Goal: Information Seeking & Learning: Learn about a topic

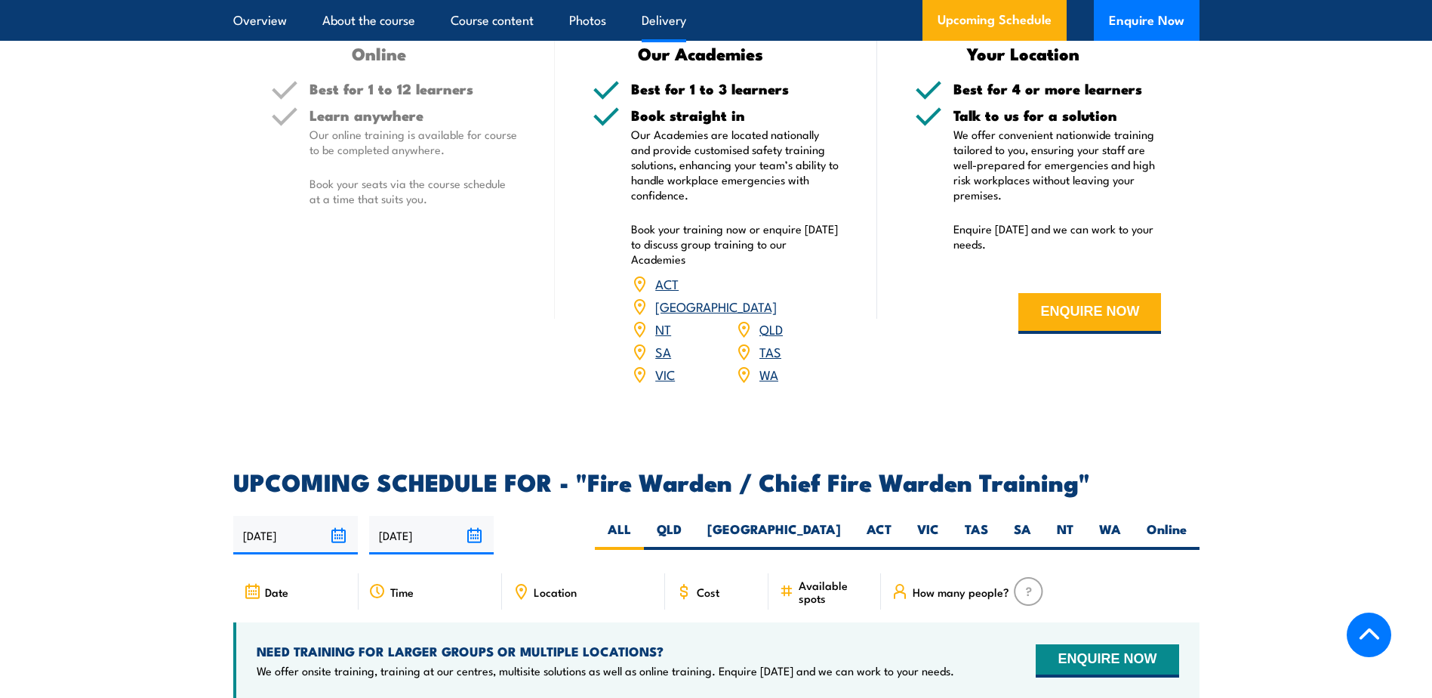
scroll to position [2114, 0]
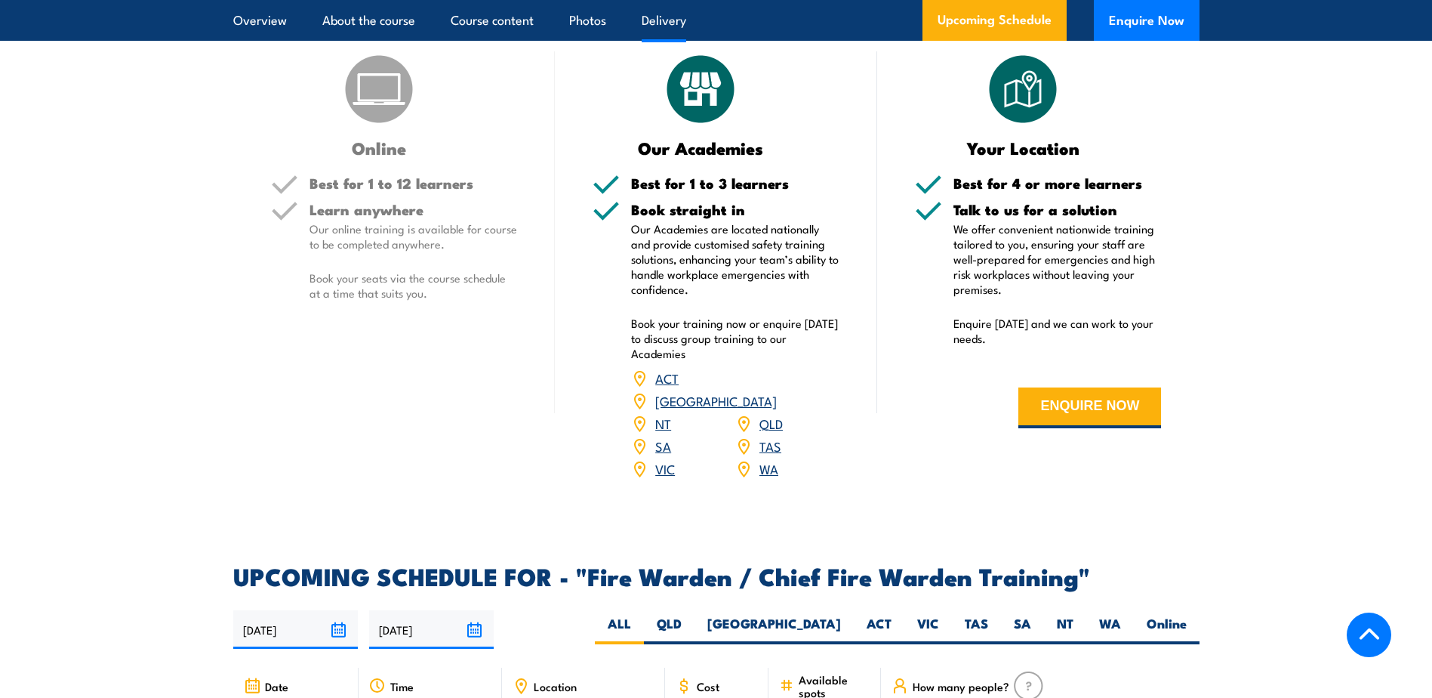
click at [768, 464] on link "WA" at bounding box center [769, 468] width 19 height 18
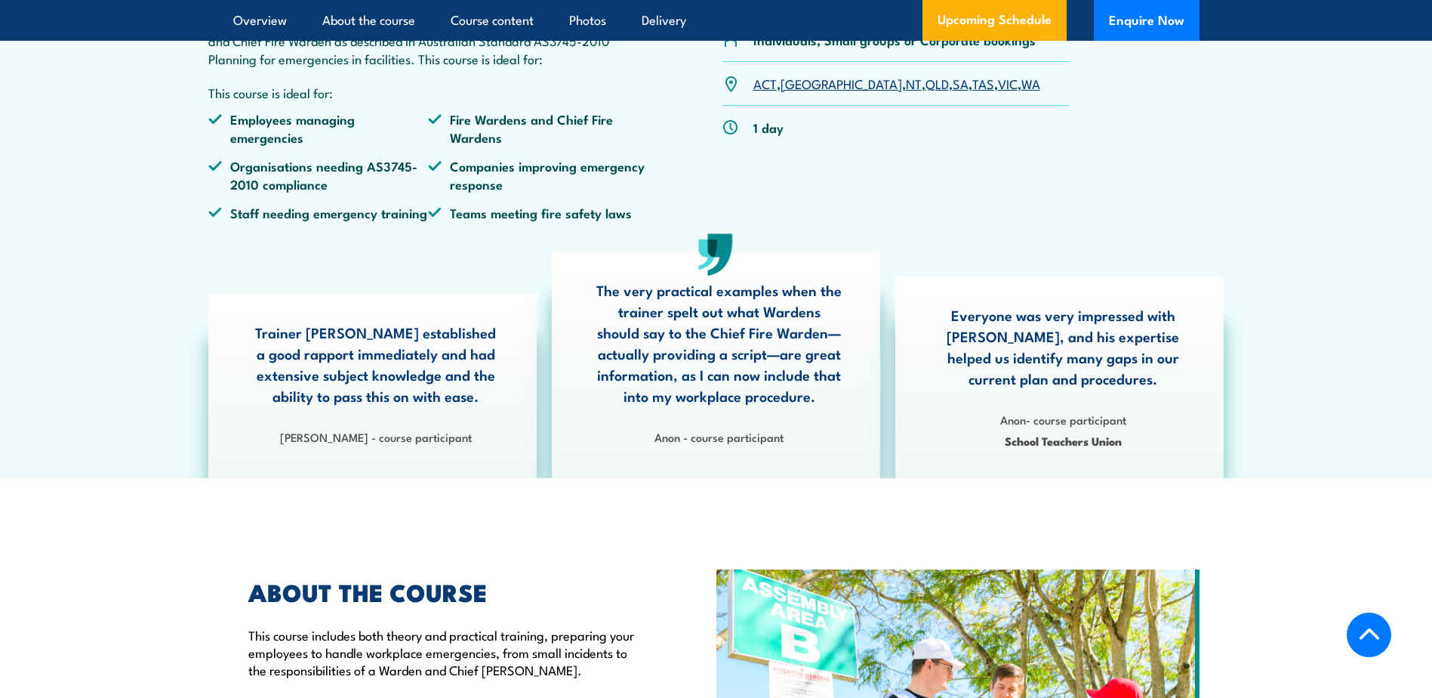
scroll to position [334, 0]
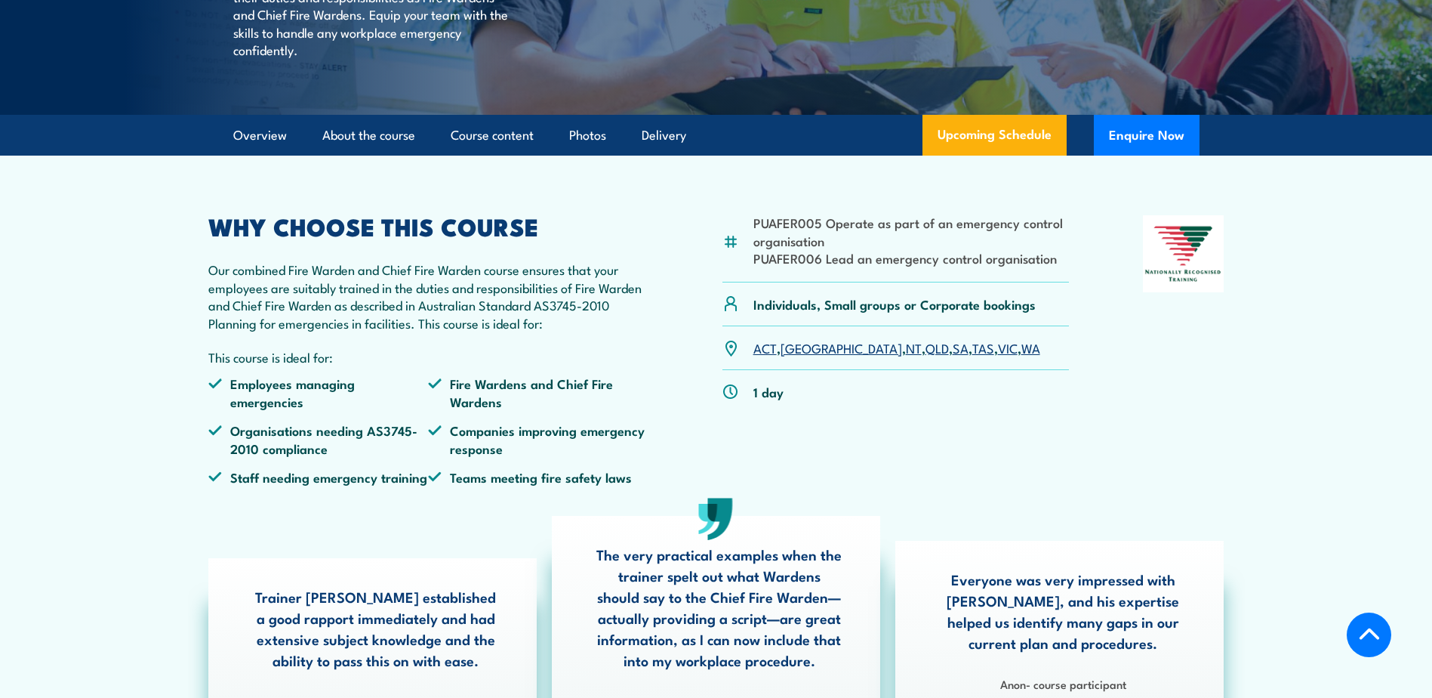
click at [1284, 306] on section "PUAFER005 Operate as part of an emergency control organisation PUAFER006 Lead a…" at bounding box center [716, 449] width 1432 height 586
click at [1189, 386] on div at bounding box center [1184, 356] width 82 height 282
click at [122, 247] on section "PUAFER005 Operate as part of an emergency control organisation PUAFER006 Lead a…" at bounding box center [716, 449] width 1432 height 586
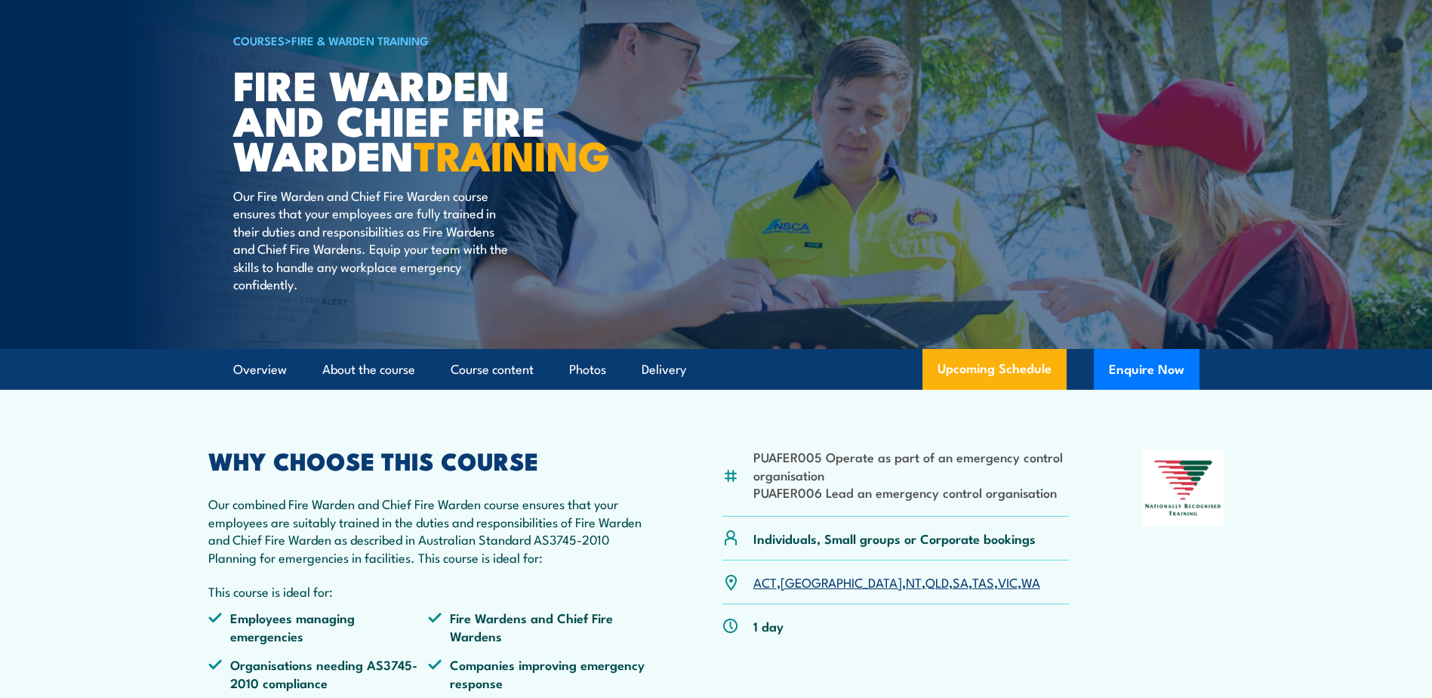
scroll to position [0, 0]
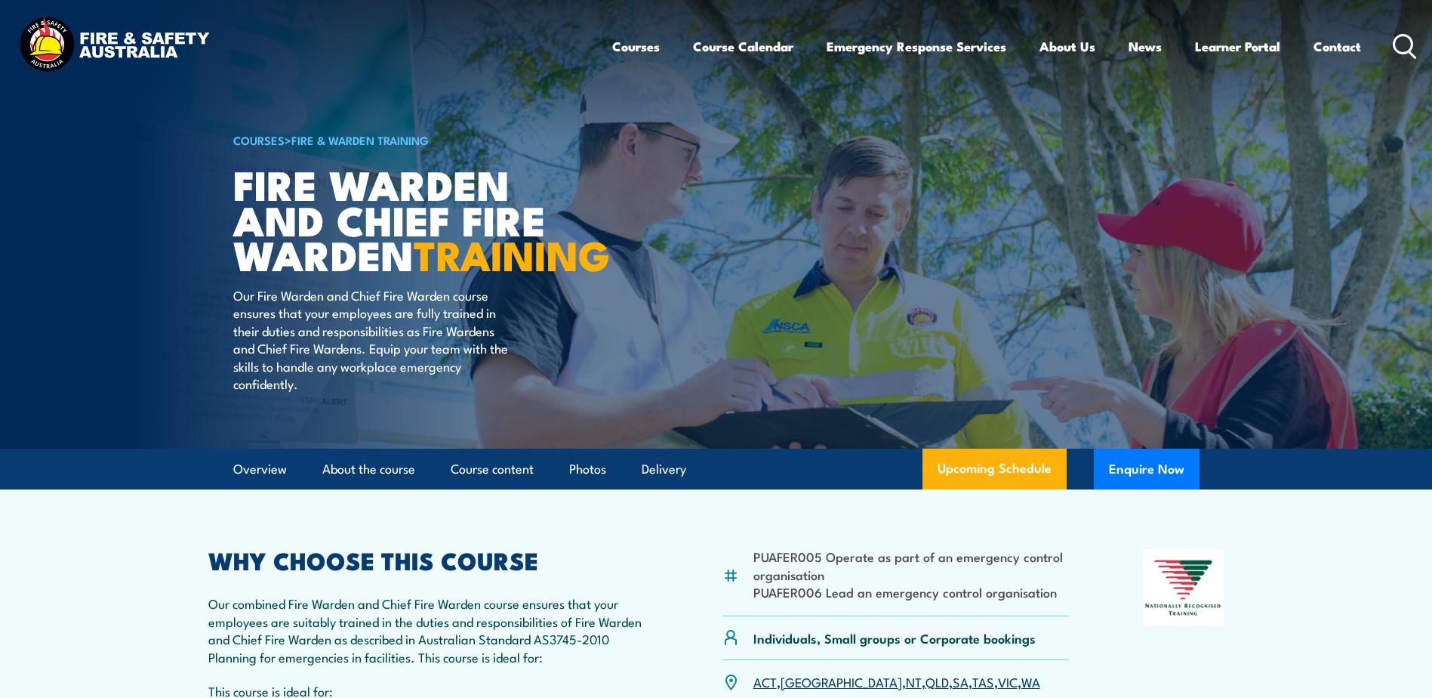
click at [181, 212] on img at bounding box center [716, 224] width 1432 height 449
click at [1284, 449] on img at bounding box center [716, 224] width 1432 height 449
click at [217, 146] on img at bounding box center [716, 224] width 1432 height 449
drag, startPoint x: 497, startPoint y: 394, endPoint x: 462, endPoint y: 410, distance: 38.2
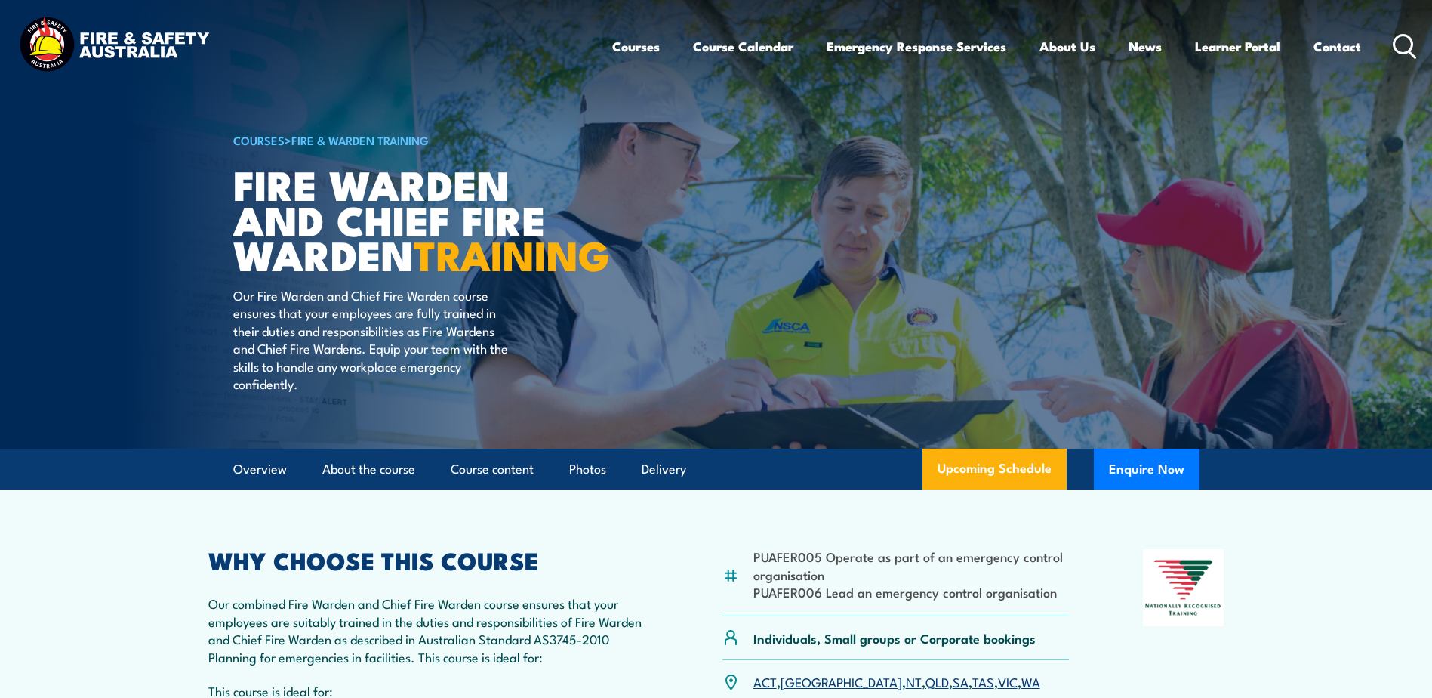
click at [497, 392] on p "Our Fire Warden and Chief Fire Warden course ensures that your employees are fu…" at bounding box center [371, 339] width 276 height 106
click at [301, 392] on p "Our Fire Warden and Chief Fire Warden course ensures that your employees are fu…" at bounding box center [371, 339] width 276 height 106
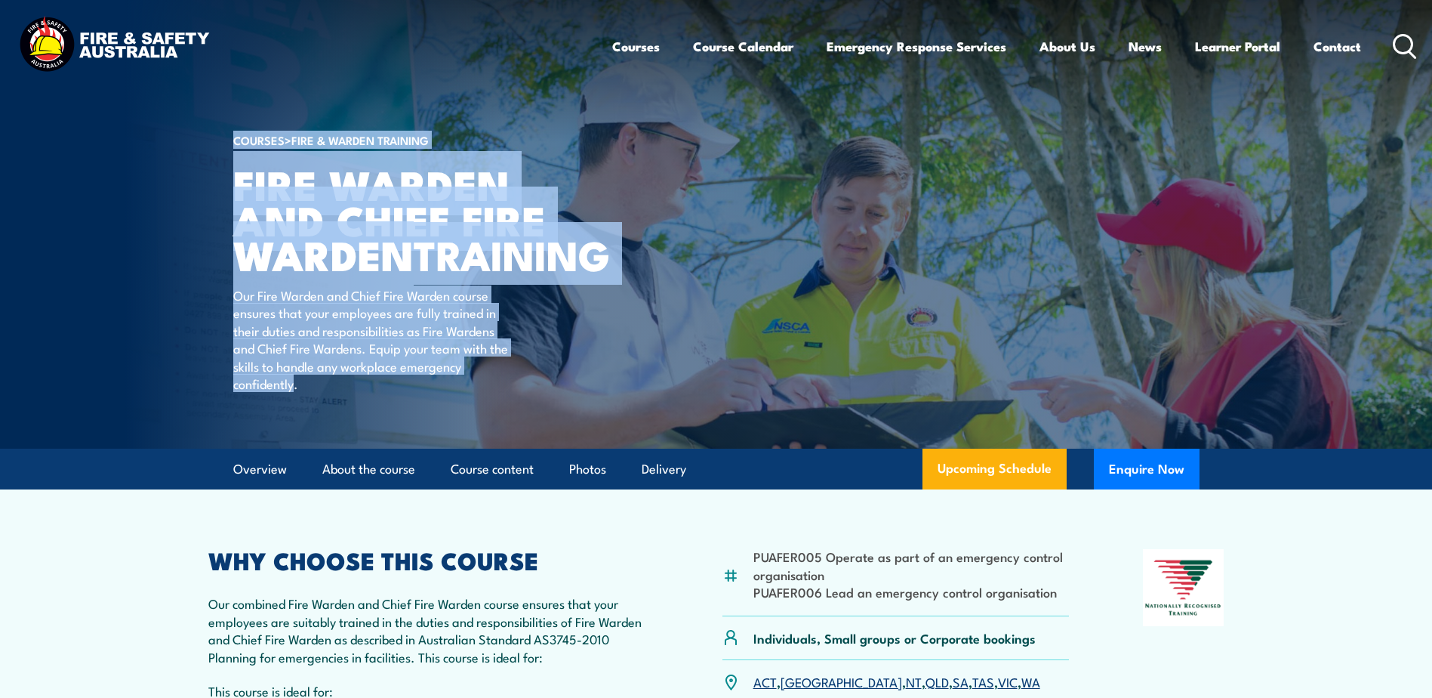
drag, startPoint x: 295, startPoint y: 421, endPoint x: 210, endPoint y: 212, distance: 225.9
click at [211, 217] on section "COURSES > Fire & Warden Training Fire Warden and Chief Fire Warden TRAINING Our…" at bounding box center [716, 224] width 1432 height 449
drag, startPoint x: 210, startPoint y: 212, endPoint x: 203, endPoint y: 181, distance: 31.7
click at [203, 181] on img at bounding box center [716, 224] width 1432 height 449
click at [196, 156] on img at bounding box center [716, 224] width 1432 height 449
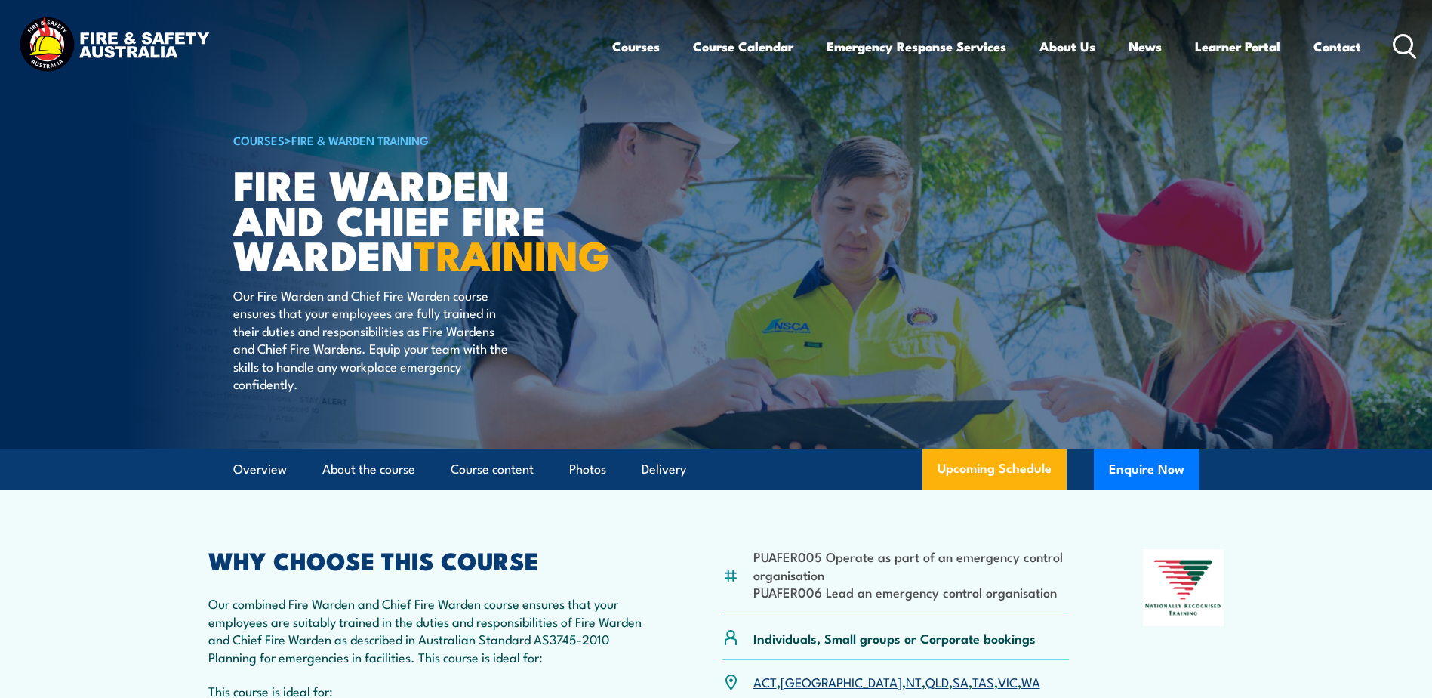
click at [247, 75] on div "Courses Course Calendar Emergency Response Services Services Overview Emergency…" at bounding box center [716, 46] width 1402 height 65
click at [231, 147] on img at bounding box center [716, 224] width 1432 height 449
click at [217, 143] on img at bounding box center [716, 224] width 1432 height 449
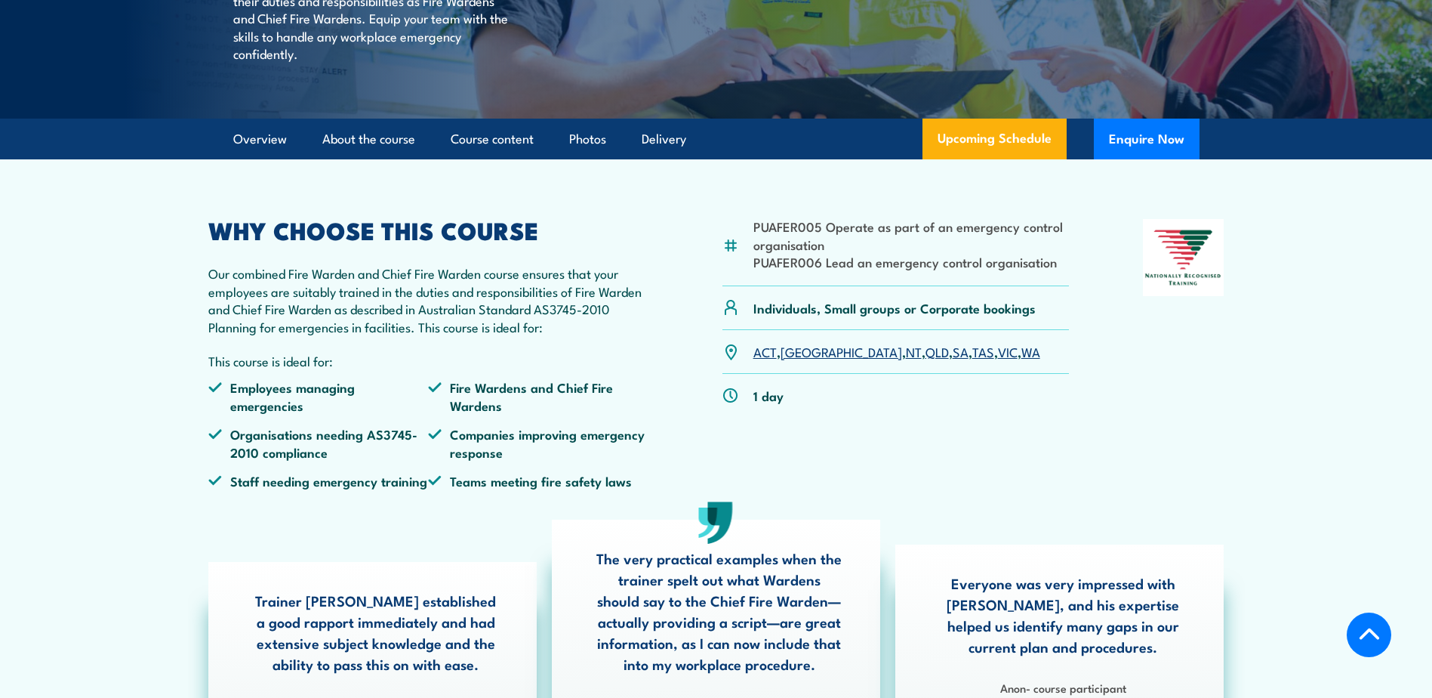
scroll to position [461, 0]
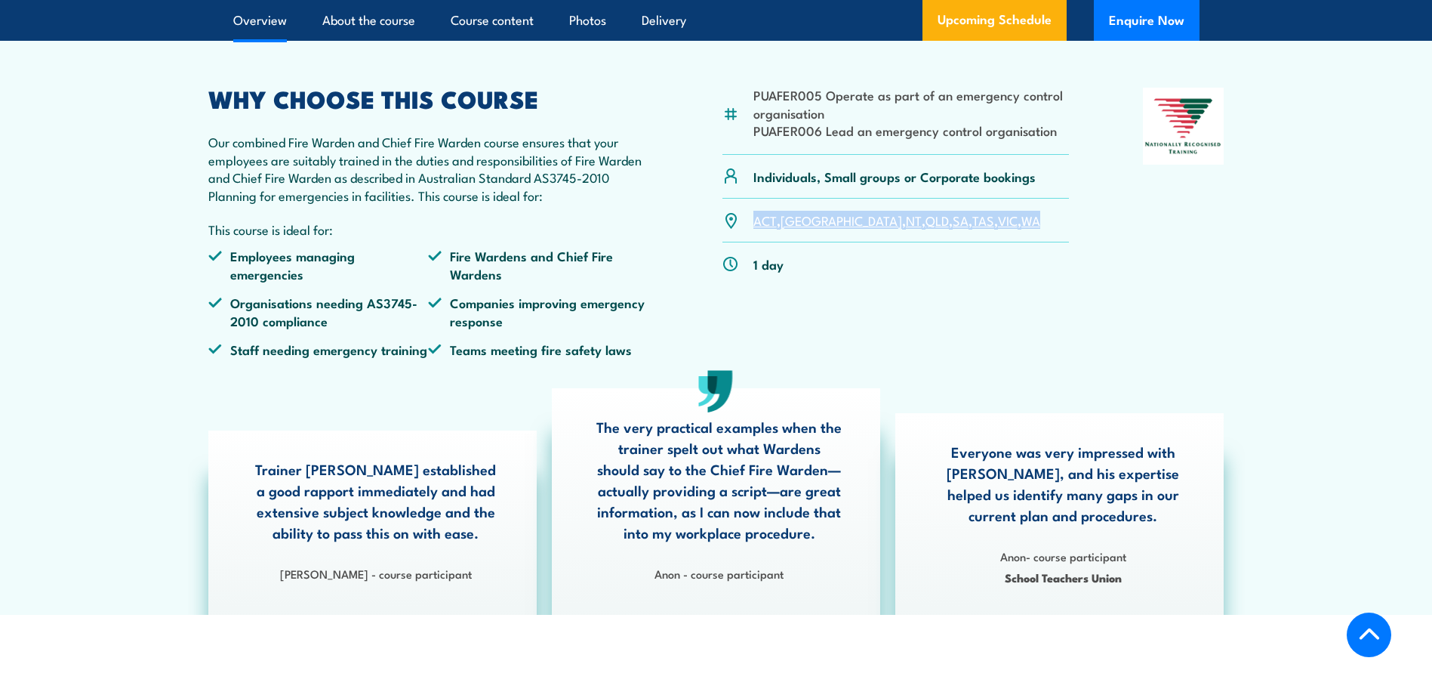
drag, startPoint x: 1024, startPoint y: 259, endPoint x: 741, endPoint y: 268, distance: 283.3
click at [741, 242] on div "ACT , [GEOGRAPHIC_DATA] , [GEOGRAPHIC_DATA] , [GEOGRAPHIC_DATA] , [GEOGRAPHIC_D…" at bounding box center [896, 221] width 347 height 44
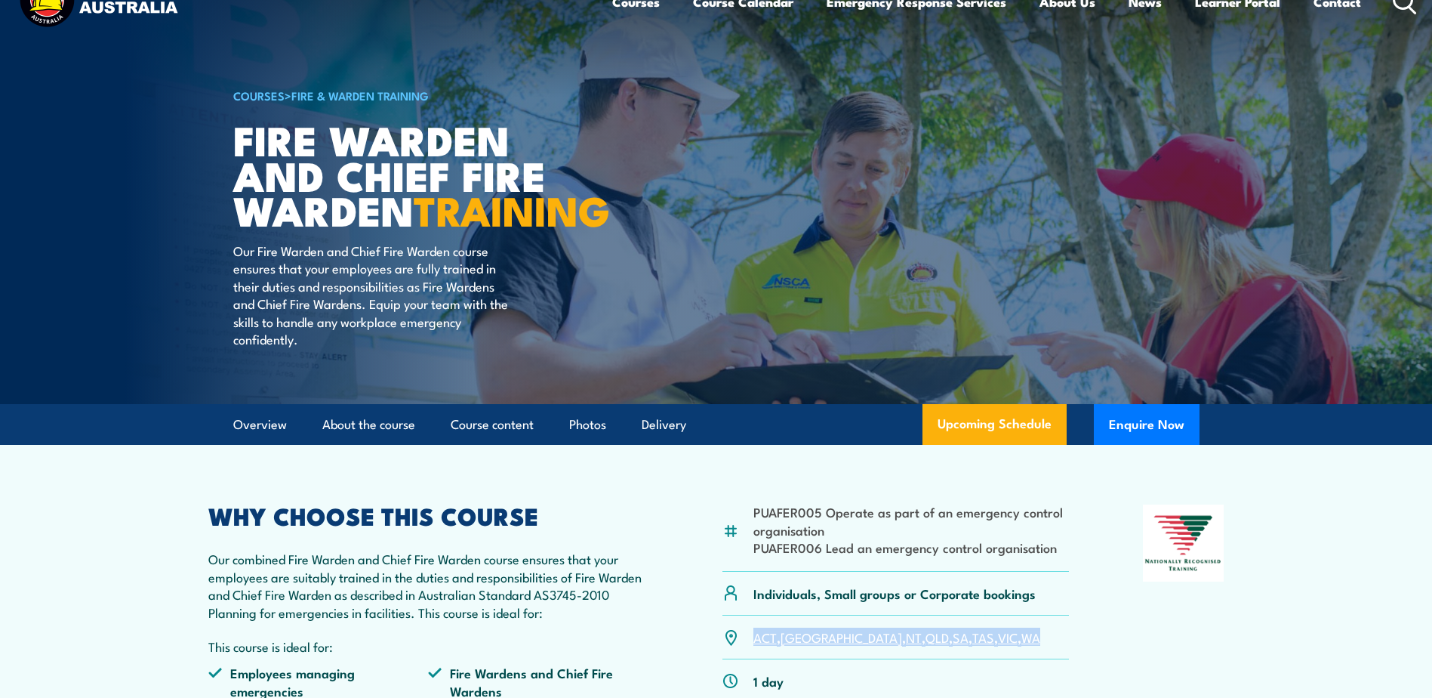
scroll to position [0, 0]
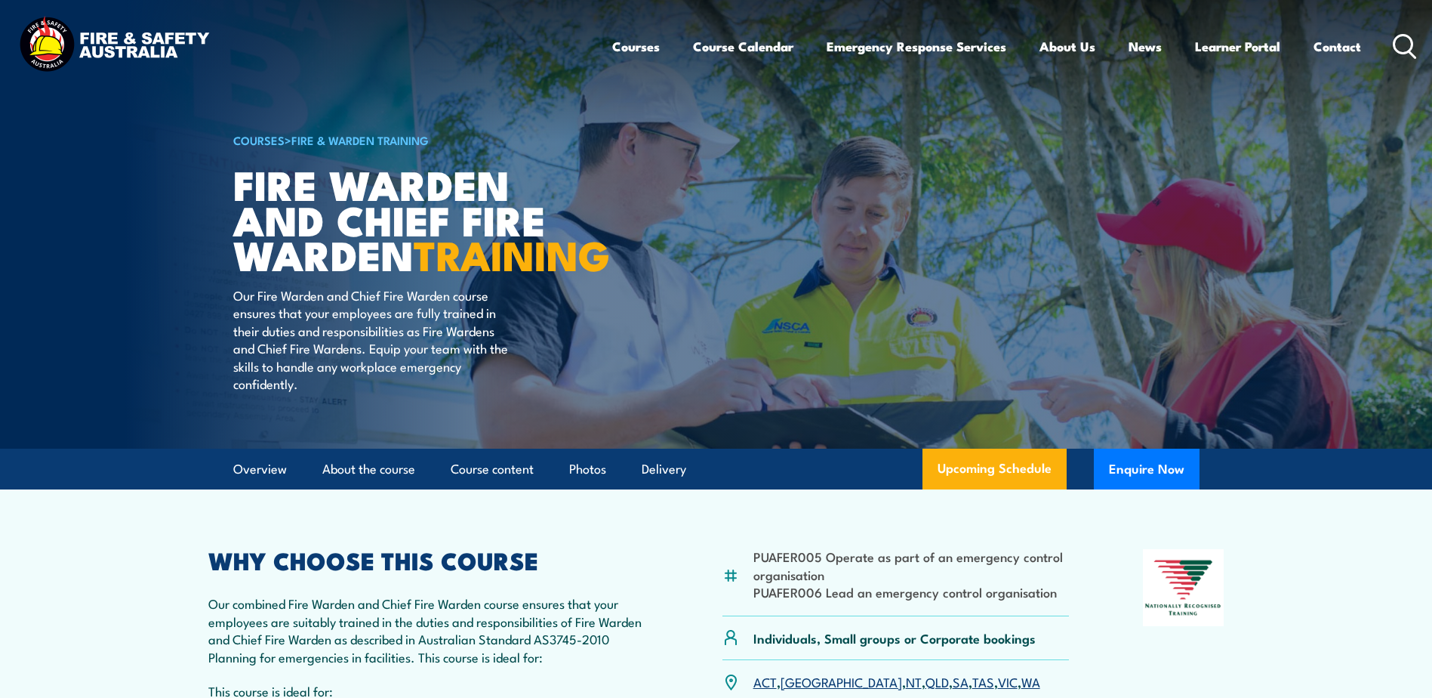
click at [701, 241] on article "COURSES > Fire & Warden Training Fire Warden and Chief Fire Warden TRAINING Our…" at bounding box center [716, 224] width 967 height 449
click at [717, 262] on article "COURSES > Fire & Warden Training Fire Warden and Chief Fire Warden TRAINING Our…" at bounding box center [716, 224] width 967 height 449
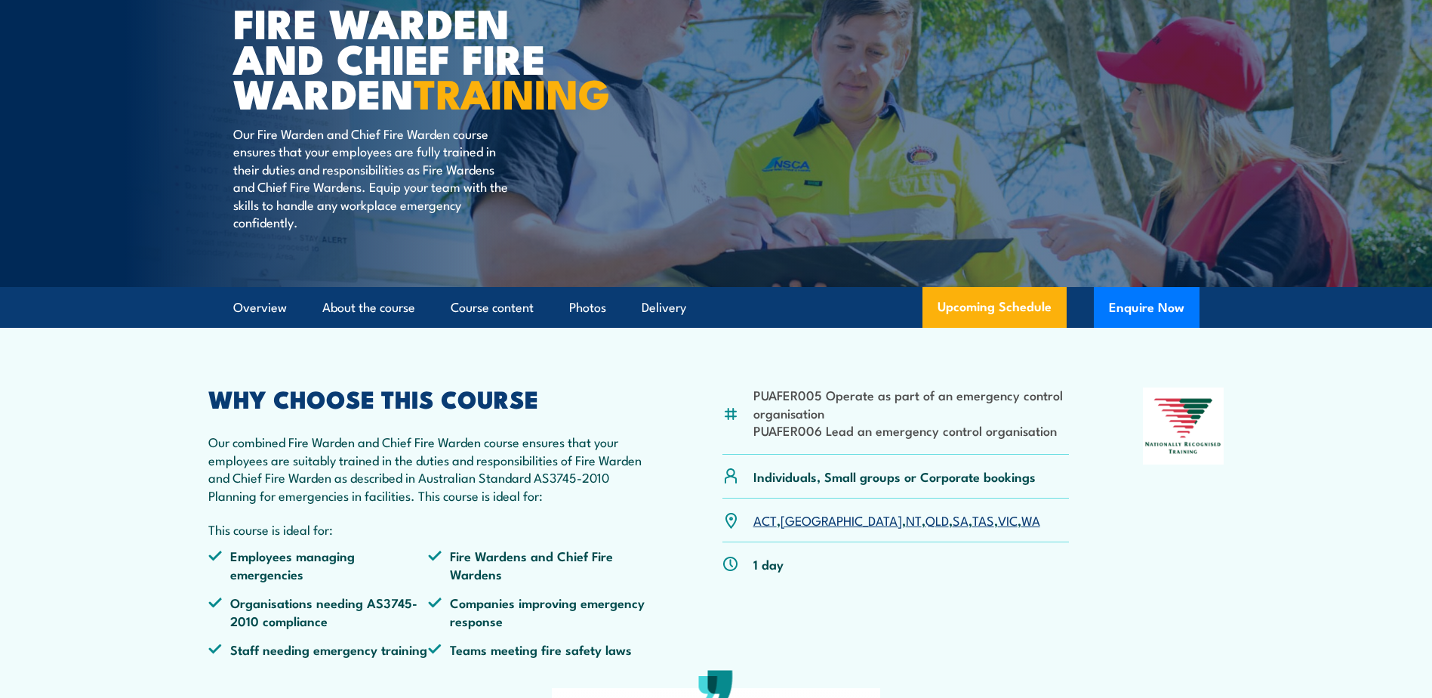
scroll to position [302, 0]
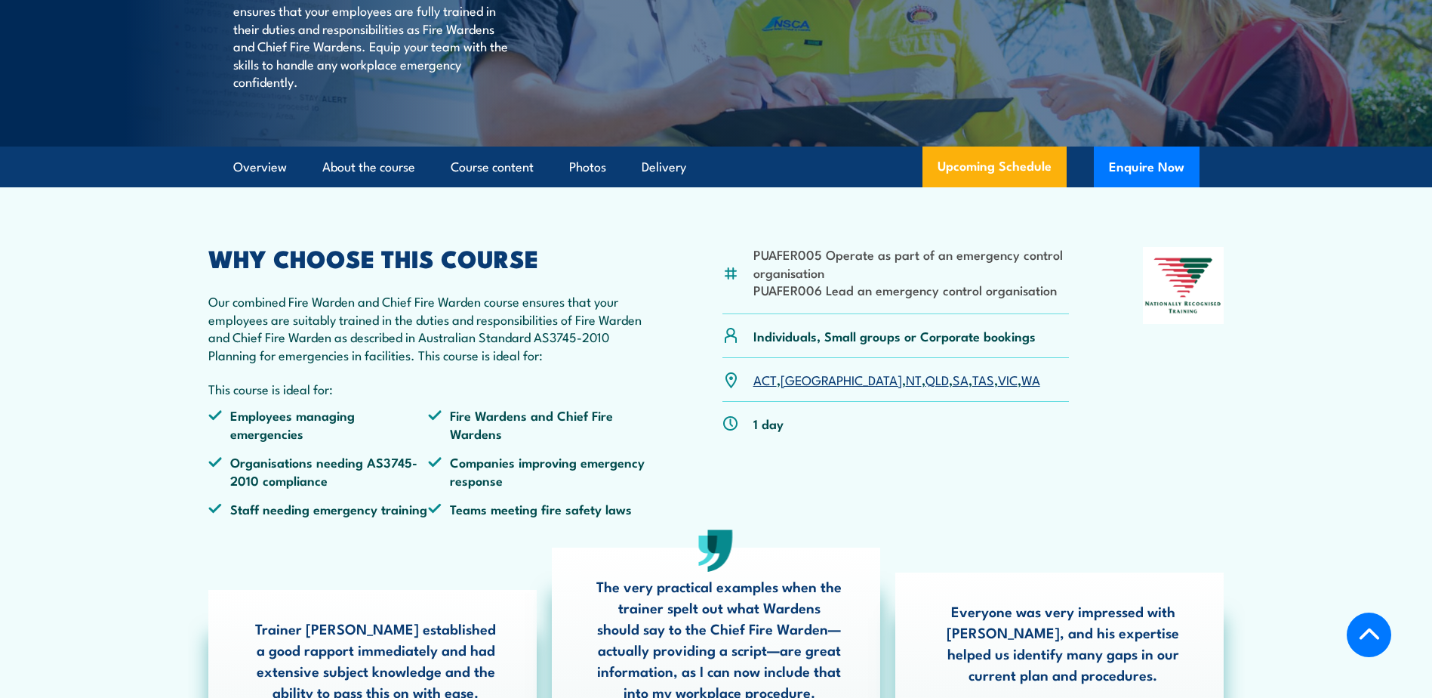
click at [1173, 445] on div at bounding box center [1184, 388] width 82 height 282
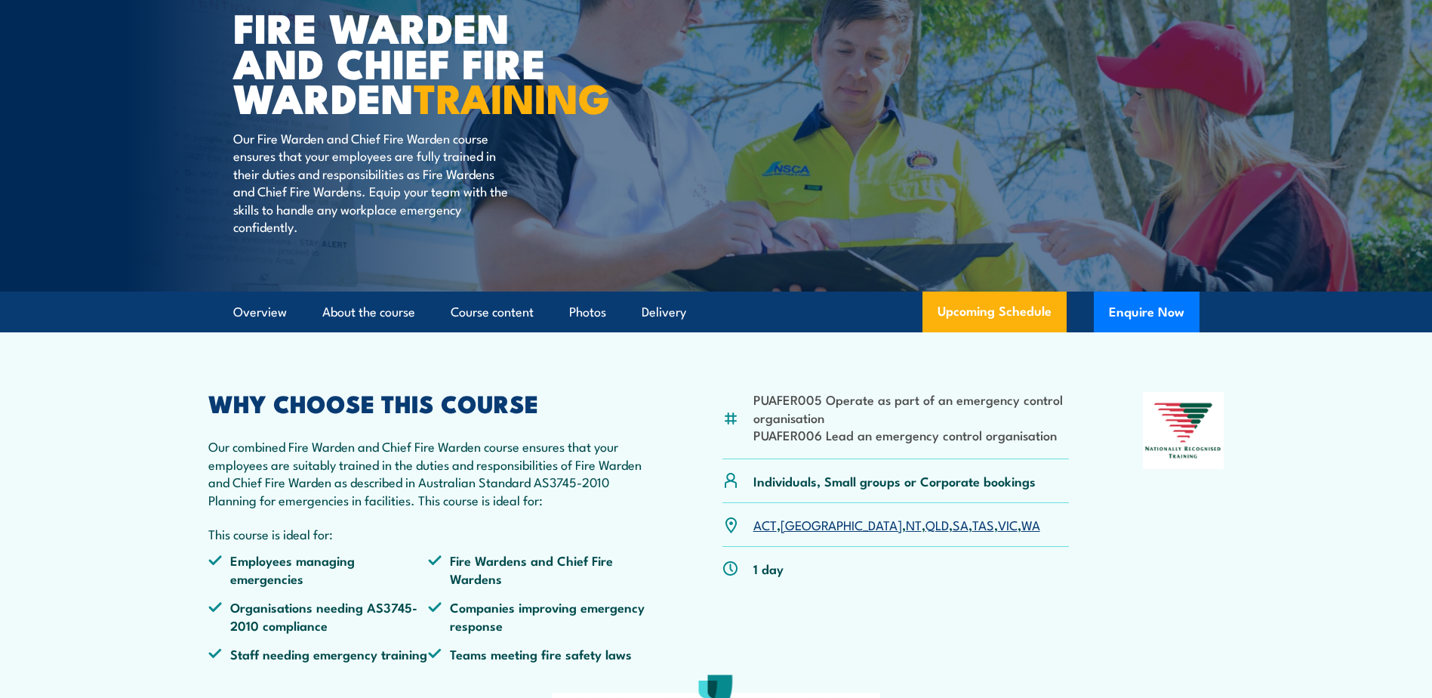
scroll to position [0, 0]
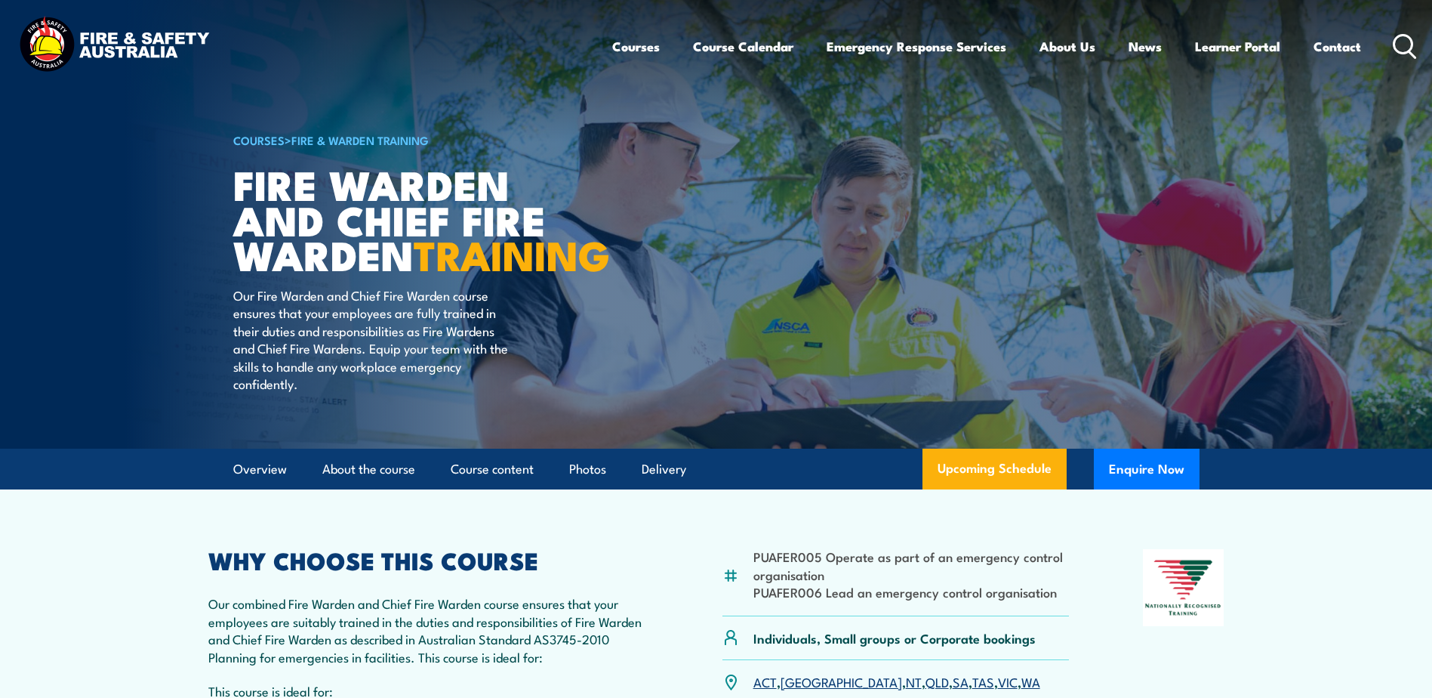
drag, startPoint x: 217, startPoint y: 53, endPoint x: 79, endPoint y: 36, distance: 139.9
click at [79, 36] on div "Courses Course Calendar Emergency Response Services Services Overview Emergency…" at bounding box center [716, 46] width 1402 height 65
click at [1327, 54] on link "Contact" at bounding box center [1338, 46] width 48 height 40
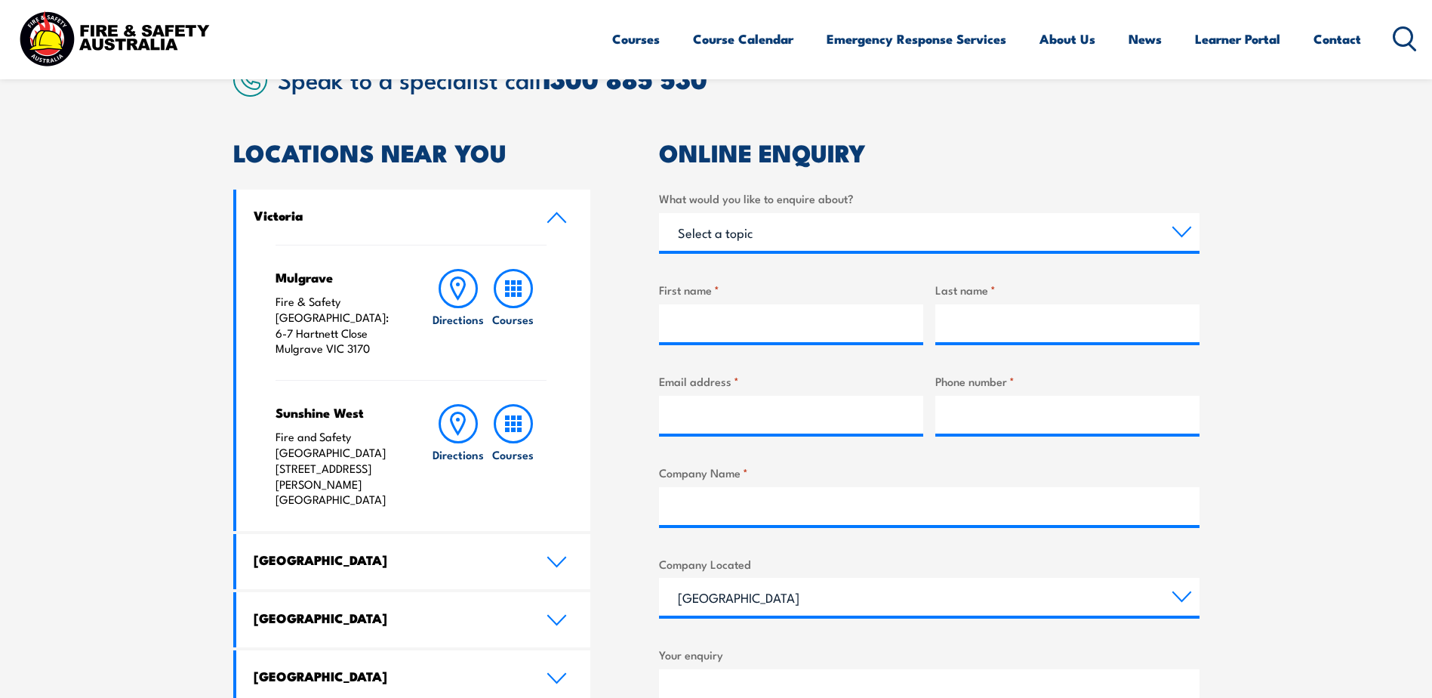
scroll to position [378, 0]
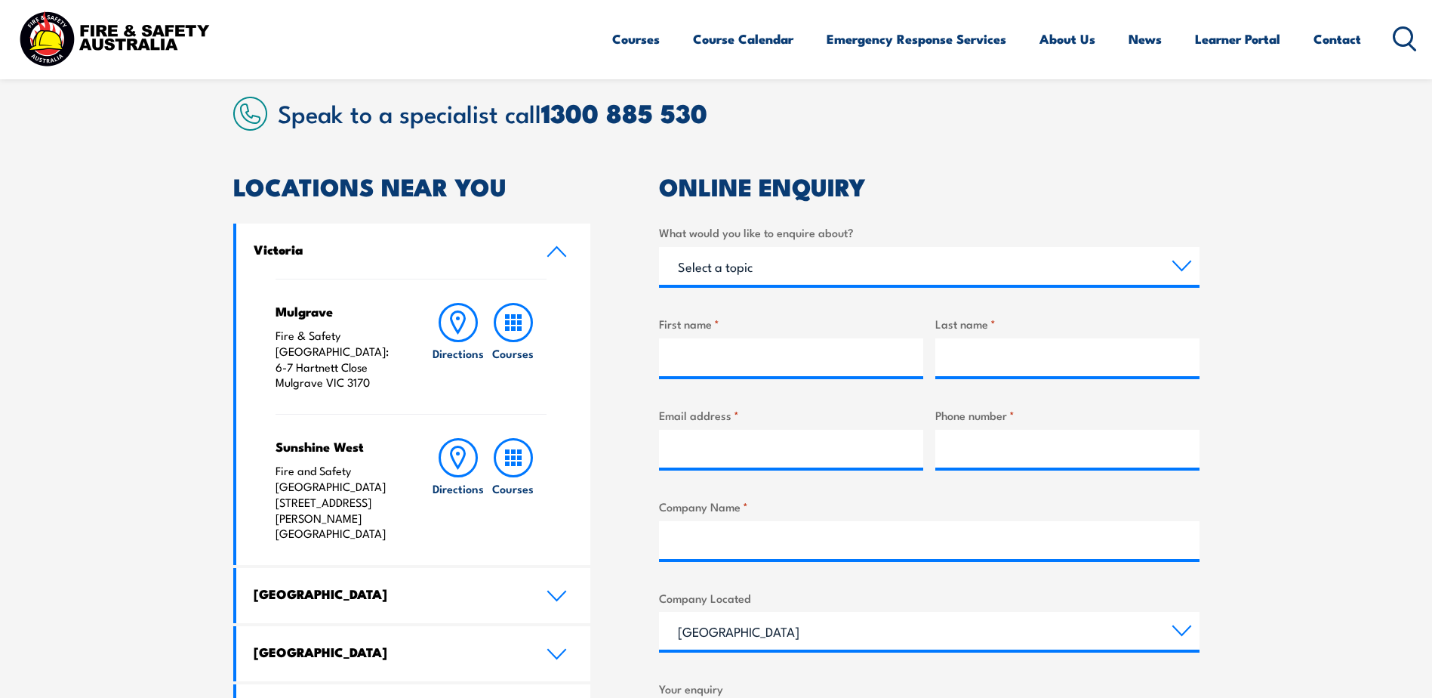
click at [765, 111] on h2 "Speak to a specialist call 1300 885 530" at bounding box center [739, 112] width 922 height 27
click at [1186, 141] on article "Speak to a specialist call 1300 885 530 LOCATIONS NEAR YOU Victoria Mulgrave Fi…" at bounding box center [716, 534] width 967 height 875
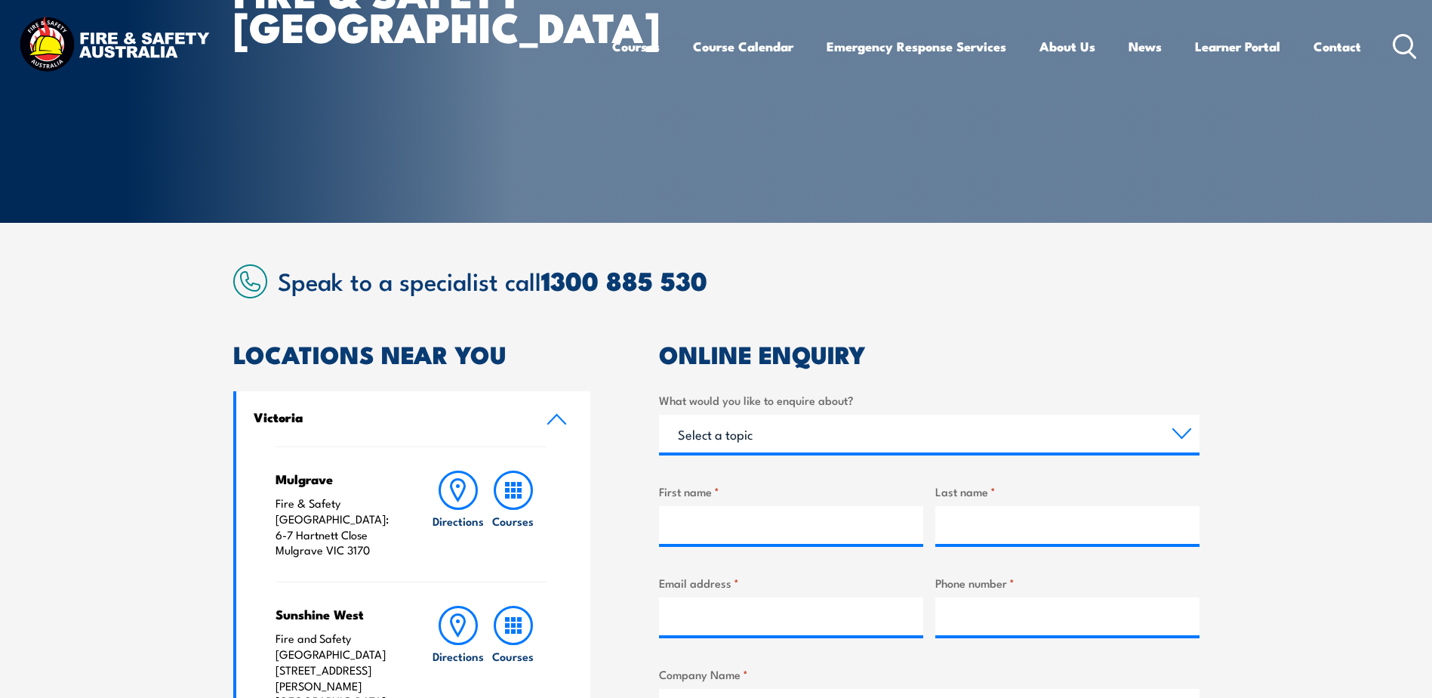
scroll to position [0, 0]
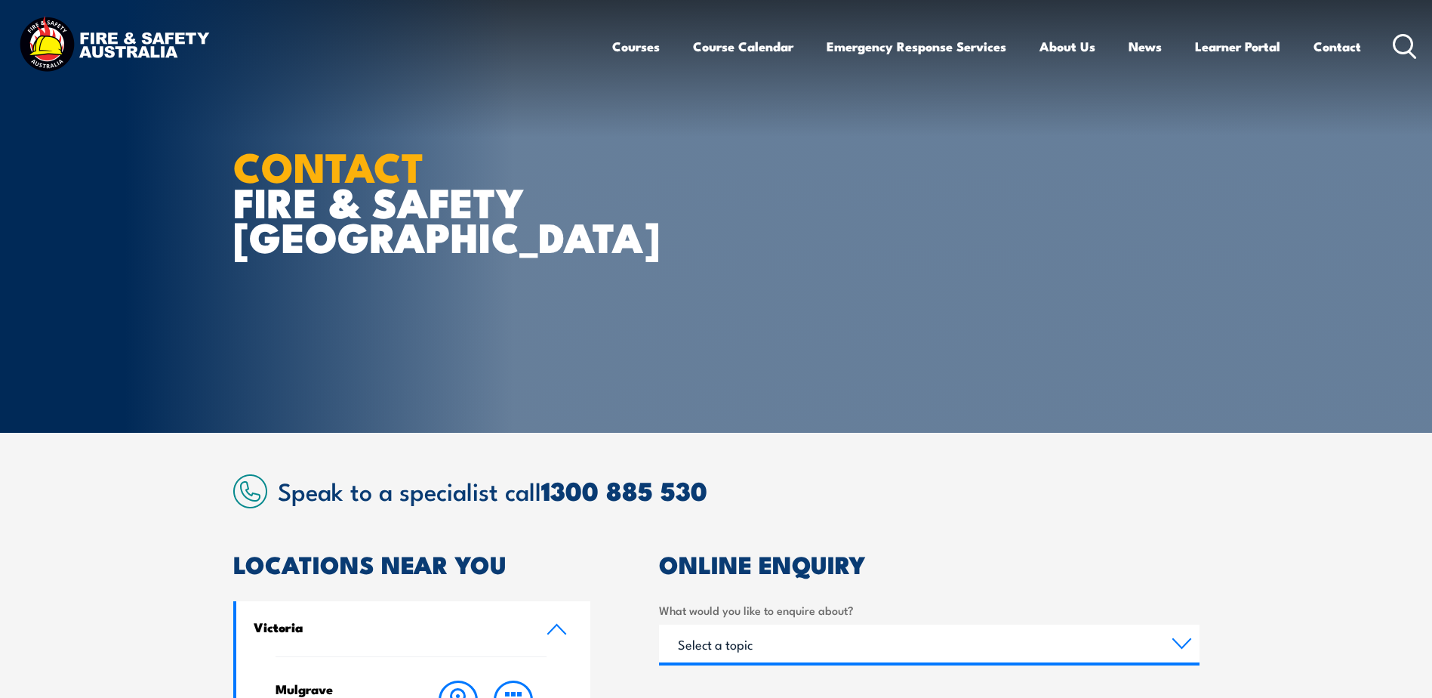
click at [146, 48] on img at bounding box center [114, 46] width 198 height 65
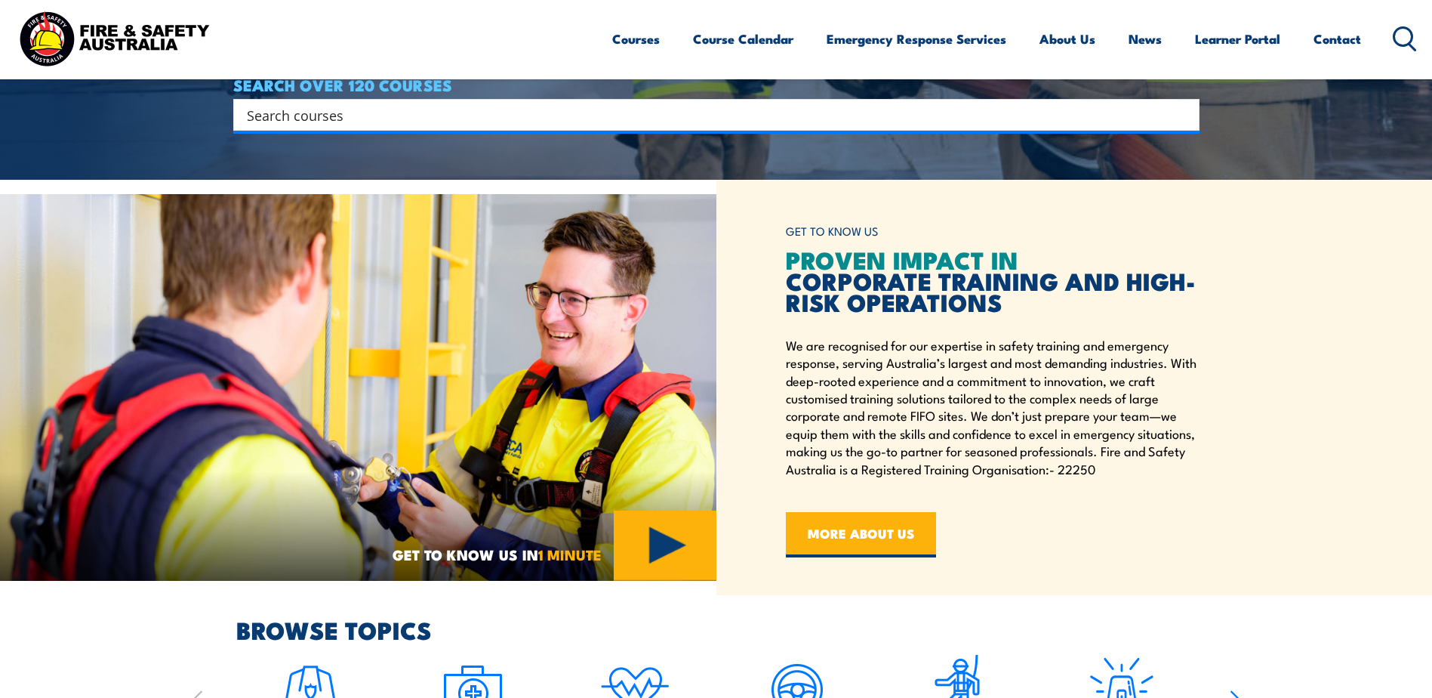
scroll to position [378, 0]
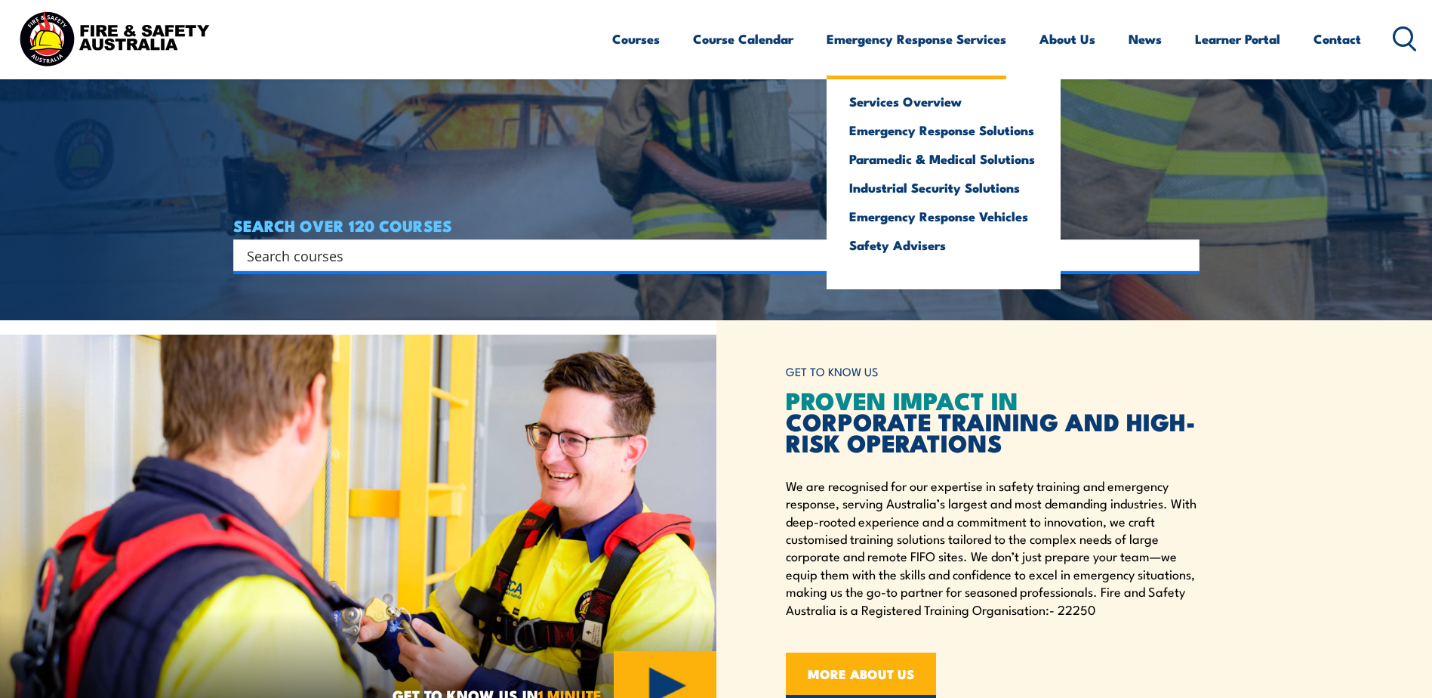
click at [951, 72] on ul "Services Overview Emergency Response Solutions Paramedic & Medical Solutions In…" at bounding box center [944, 180] width 234 height 217
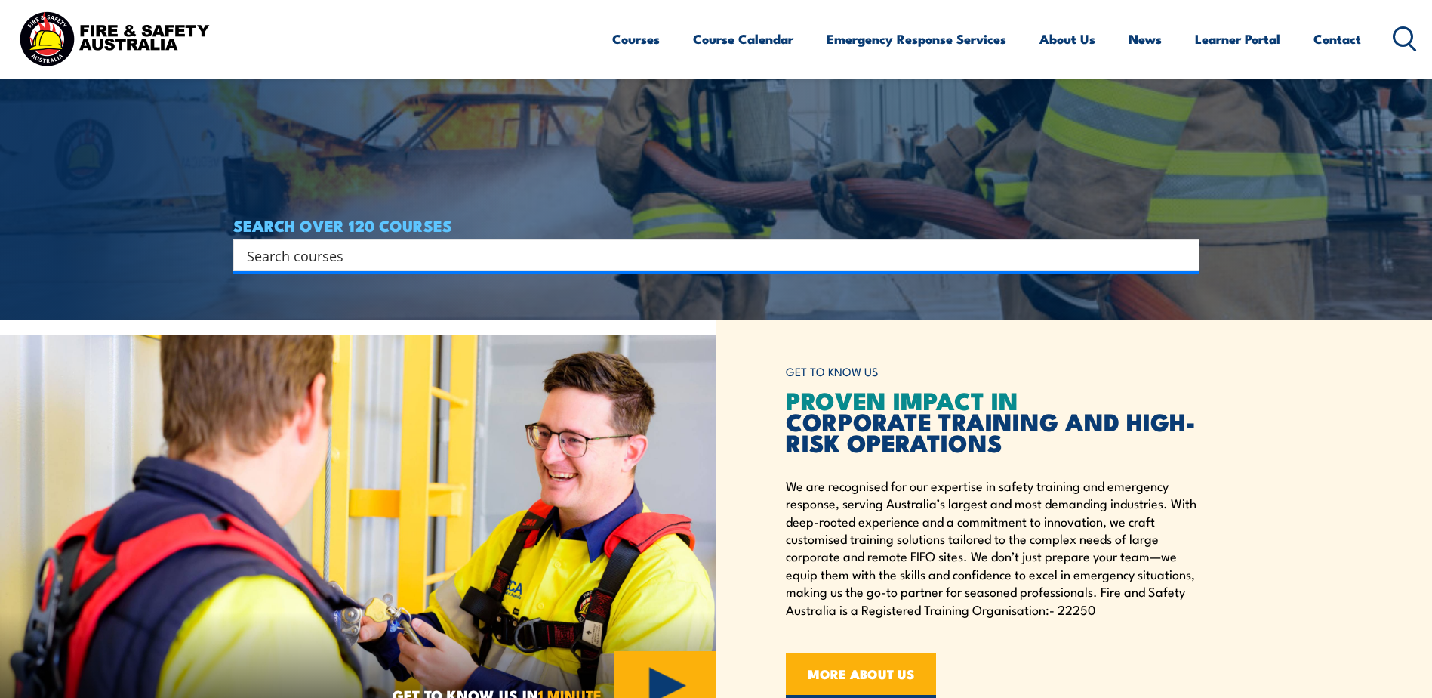
click at [1300, 377] on div "GET TO KNOW US PROVEN IMPACT IN CORPORATE TRAINING AND HIGH-RISK OPERATIONS We …" at bounding box center [1075, 527] width 717 height 415
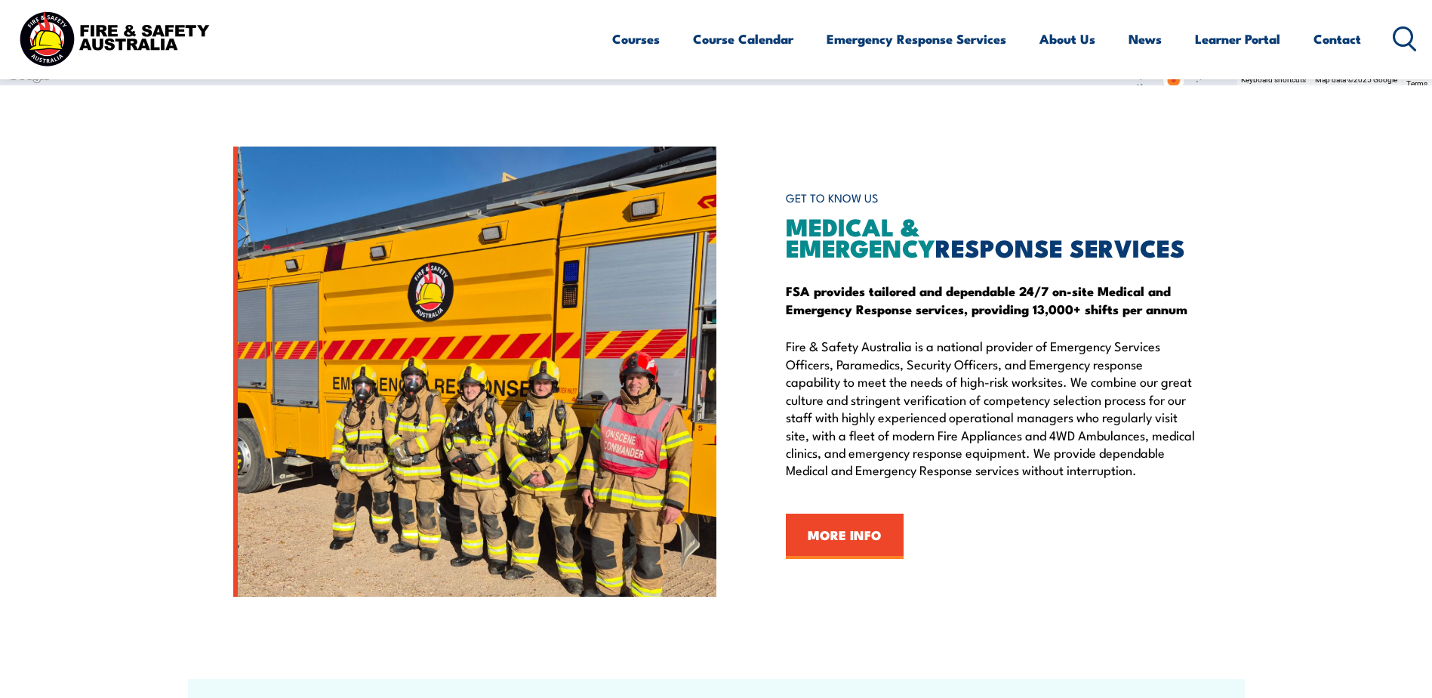
scroll to position [1630, 0]
